Goal: Information Seeking & Learning: Learn about a topic

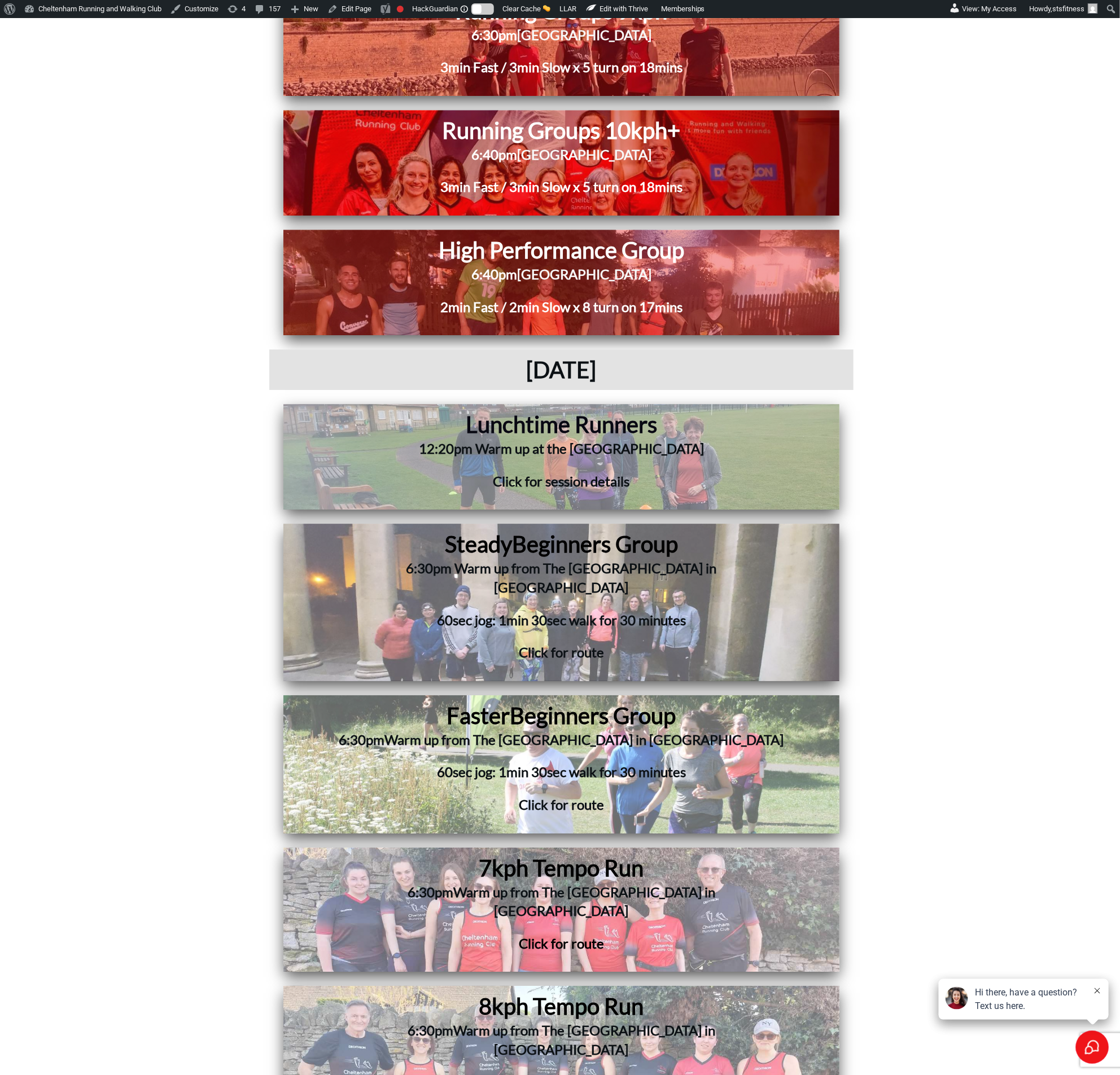
scroll to position [3641, 0]
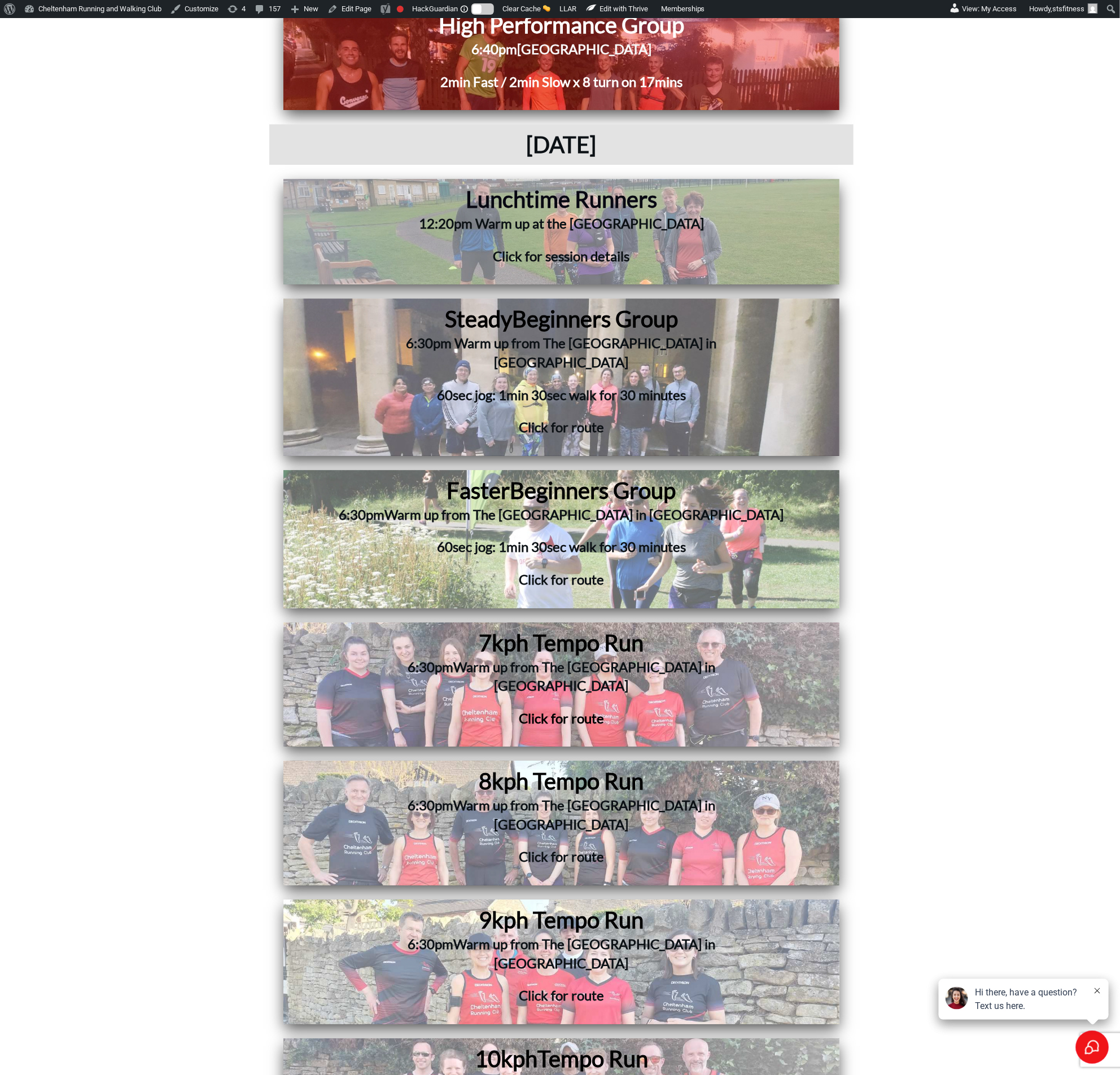
click at [408, 346] on h3 "6:30pm Warm up from The [GEOGRAPHIC_DATA] in [GEOGRAPHIC_DATA]" at bounding box center [561, 359] width 427 height 51
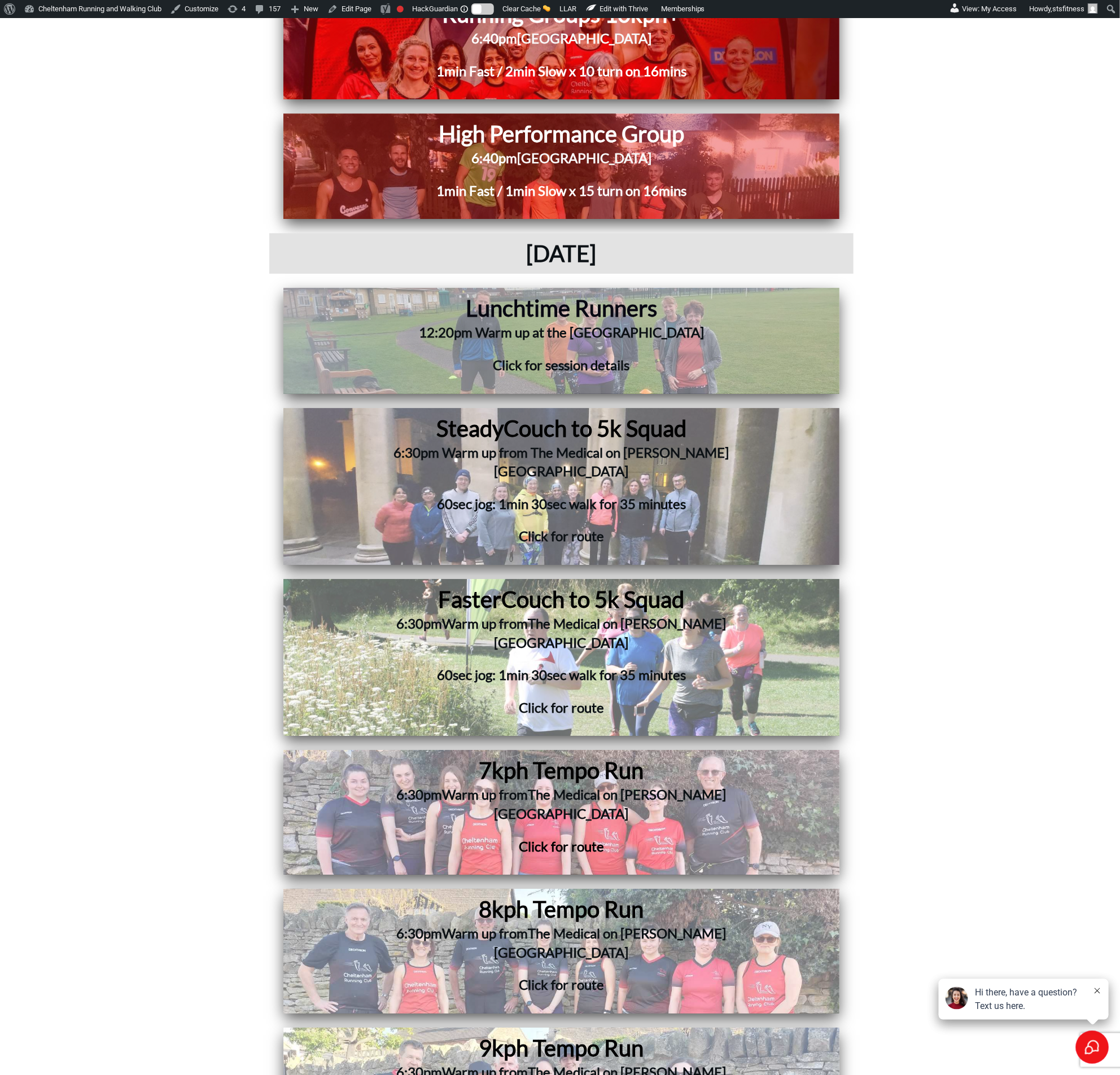
scroll to position [10329, 0]
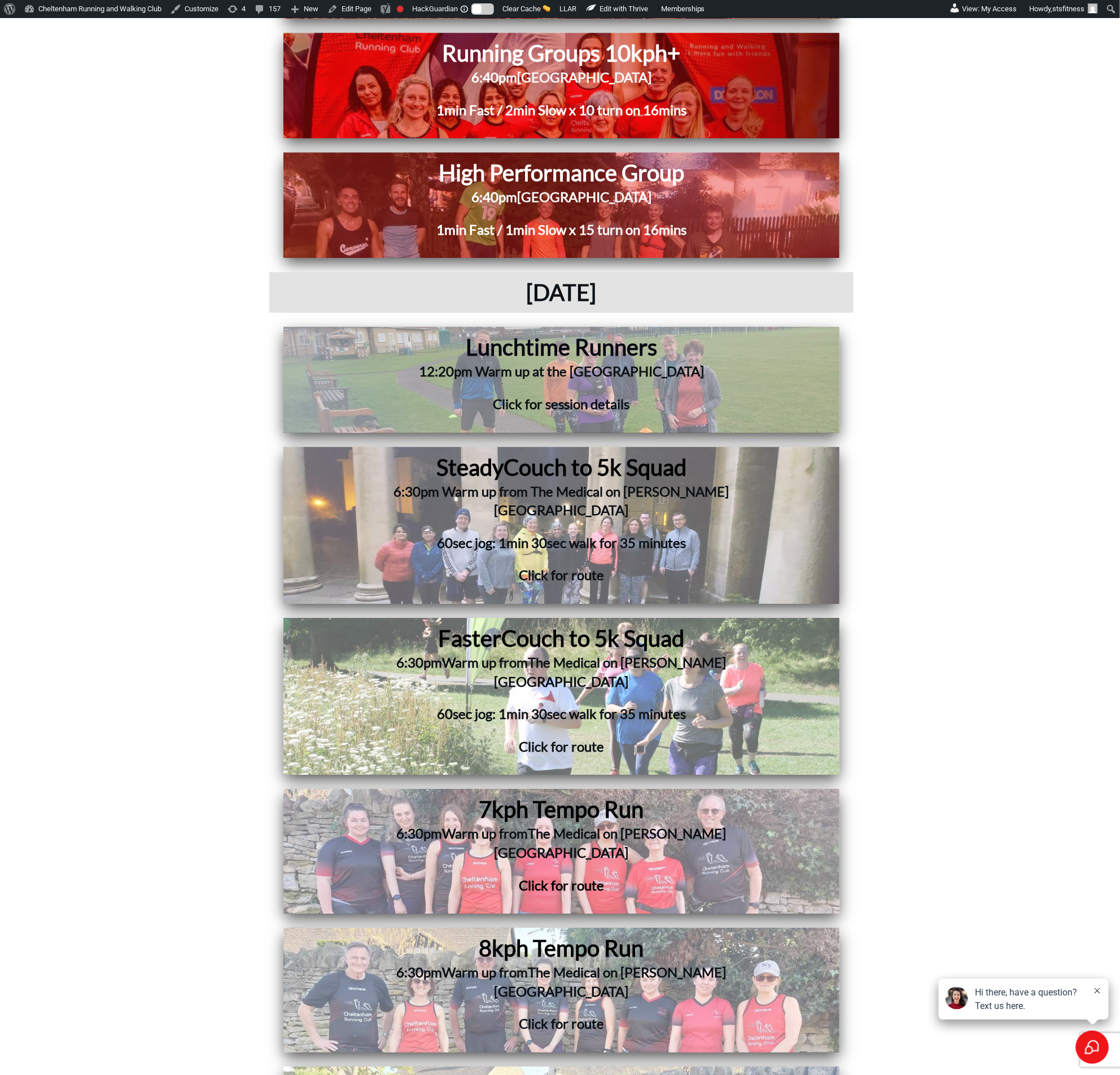
click at [338, 453] on div "Steady Couch to 5k Squad 6:30pm Warm up from The Medical on [PERSON_NAME][GEOGR…" at bounding box center [561, 525] width 545 height 146
click at [380, 623] on h1 "Faster Couch to 5k Squad" at bounding box center [561, 638] width 459 height 30
click at [354, 933] on h1 "8kph Tempo Run" at bounding box center [561, 948] width 438 height 30
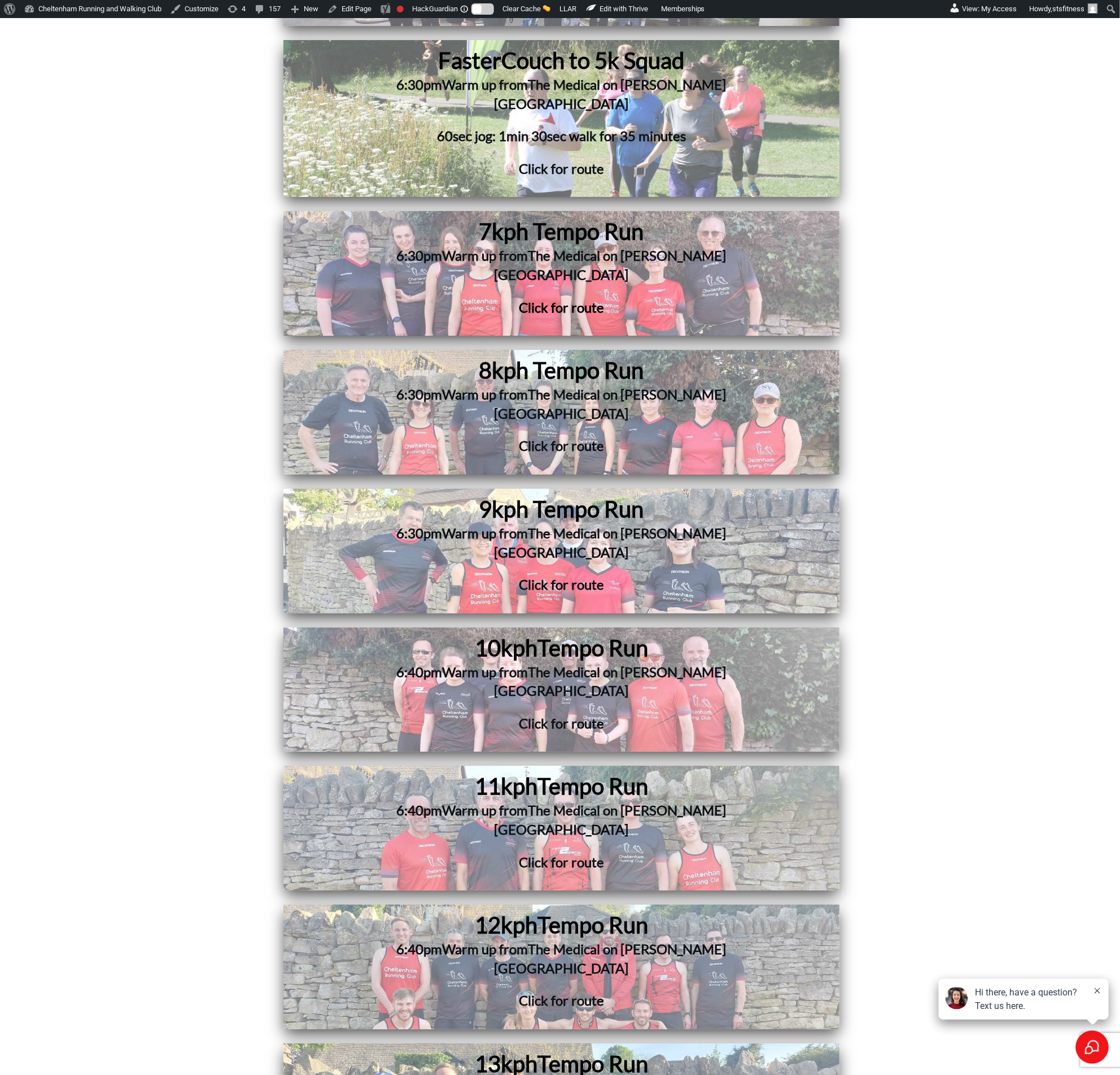
scroll to position [10921, 0]
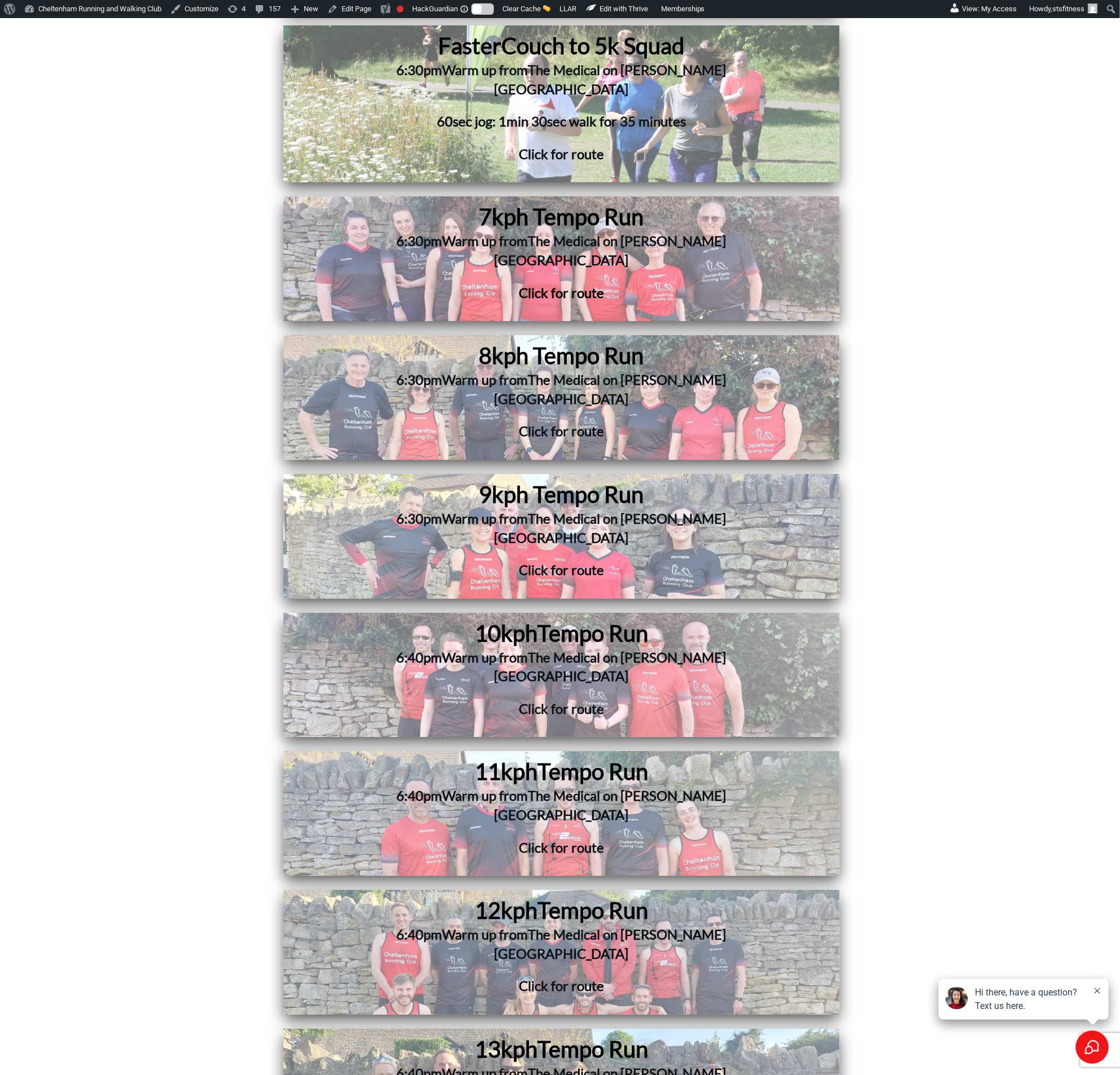
click at [433, 896] on h1 "12kph Tempo Run" at bounding box center [561, 910] width 456 height 30
click at [548, 1035] on span "Tempo Run" at bounding box center [592, 1049] width 110 height 27
click at [611, 1061] on h3 "6:40pm Warm up from The Medical on [PERSON_NAME][GEOGRAPHIC_DATA]" at bounding box center [561, 1089] width 378 height 51
